Goal: Transaction & Acquisition: Obtain resource

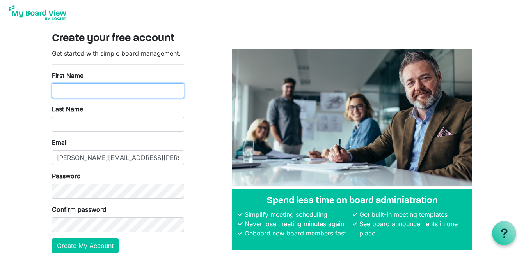
click at [101, 95] on input "First Name" at bounding box center [118, 90] width 132 height 15
type input "Amanda"
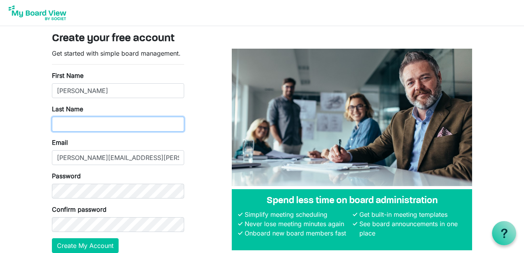
type input "Nuzum"
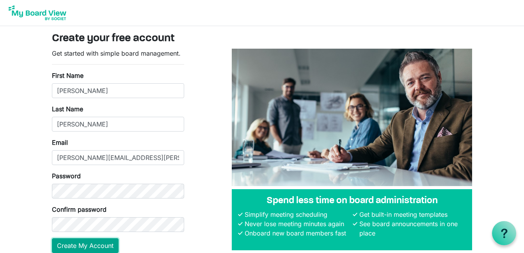
click at [81, 248] on button "Create My Account" at bounding box center [85, 246] width 67 height 15
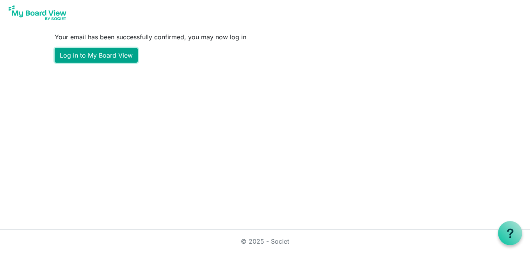
click at [88, 53] on link "Log in to My Board View" at bounding box center [96, 55] width 83 height 15
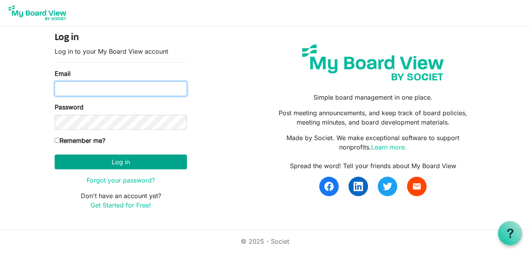
type input "Amanda.Nuzum@scouting.org"
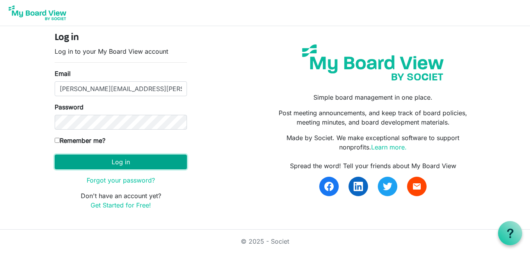
click at [110, 162] on button "Log in" at bounding box center [121, 162] width 132 height 15
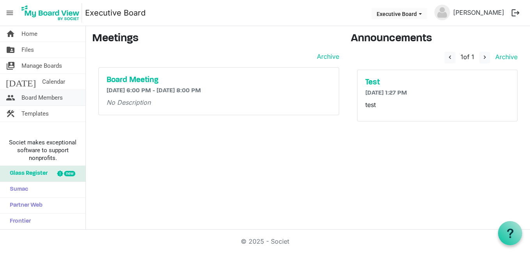
click at [42, 96] on span "Board Members" at bounding box center [41, 98] width 41 height 16
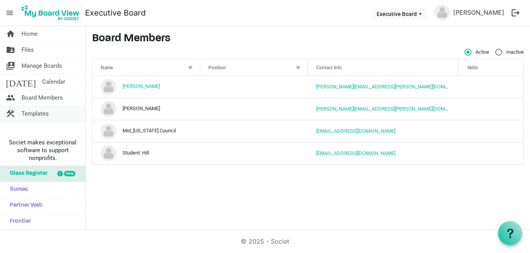
click at [39, 108] on span "Templates" at bounding box center [34, 114] width 27 height 16
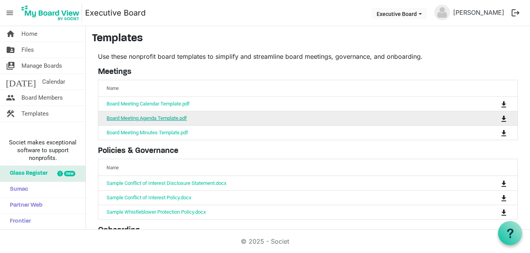
click at [152, 117] on link "Board Meeting Agenda Template.pdf" at bounding box center [146, 118] width 80 height 6
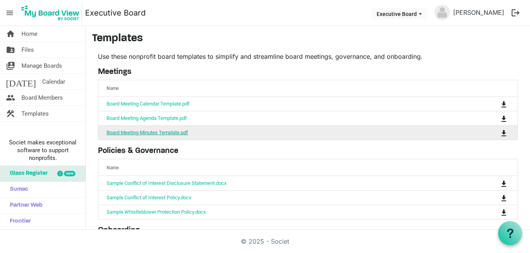
click at [141, 135] on link "Board Meeting Minutes Template.pdf" at bounding box center [146, 133] width 81 height 6
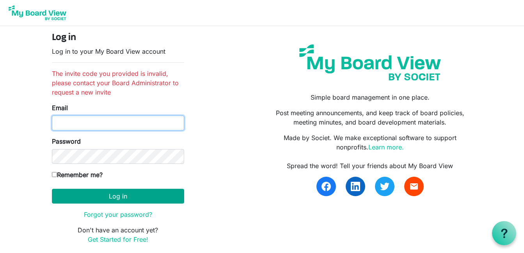
type input "[PERSON_NAME][EMAIL_ADDRESS][PERSON_NAME][DOMAIN_NAME]"
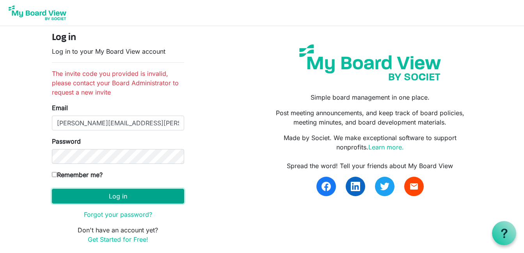
click at [106, 199] on button "Log in" at bounding box center [118, 196] width 132 height 15
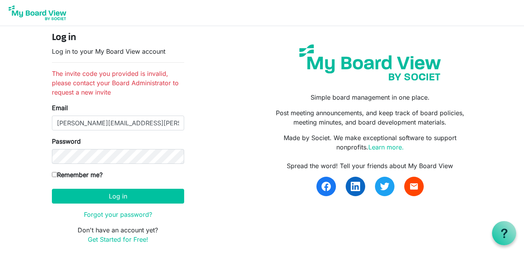
click at [54, 175] on input "Remember me?" at bounding box center [54, 174] width 5 height 5
checkbox input "true"
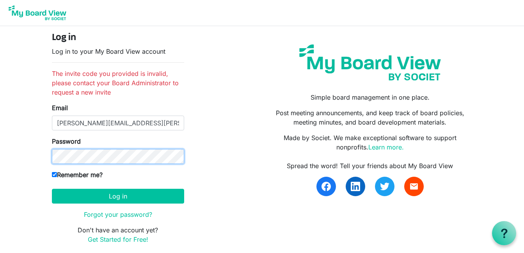
click at [34, 156] on body "Log in Log in to your My Board View account The invite code you provided is inv…" at bounding box center [262, 128] width 524 height 257
click at [52, 189] on button "Log in" at bounding box center [118, 196] width 132 height 15
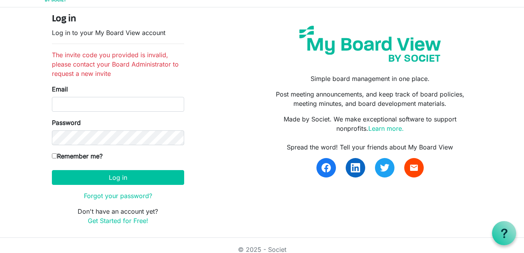
scroll to position [27, 0]
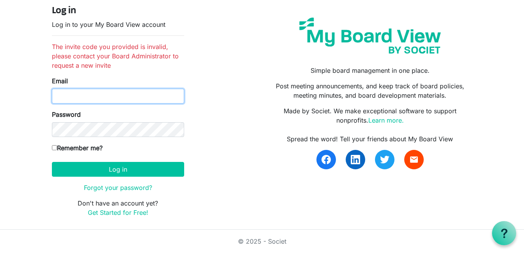
type input "[PERSON_NAME][EMAIL_ADDRESS][PERSON_NAME][DOMAIN_NAME]"
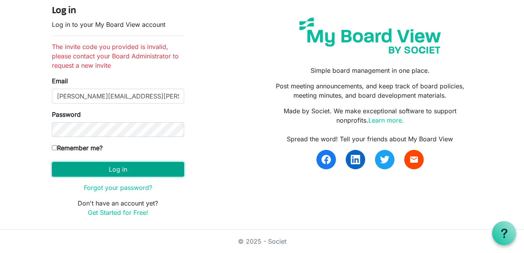
click at [79, 163] on button "Log in" at bounding box center [118, 169] width 132 height 15
